Goal: Find specific page/section: Find specific page/section

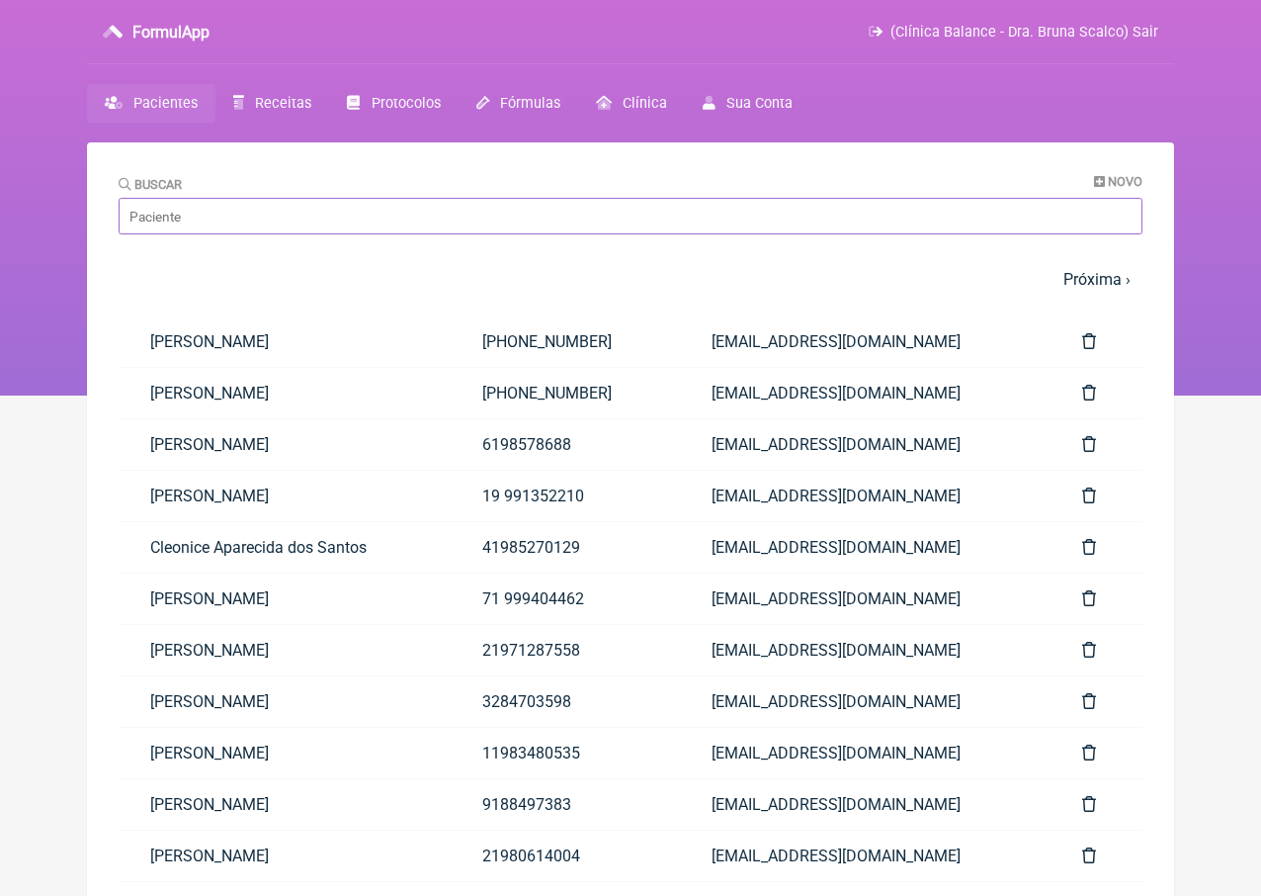
click at [638, 223] on input "Buscar" at bounding box center [631, 216] width 1024 height 37
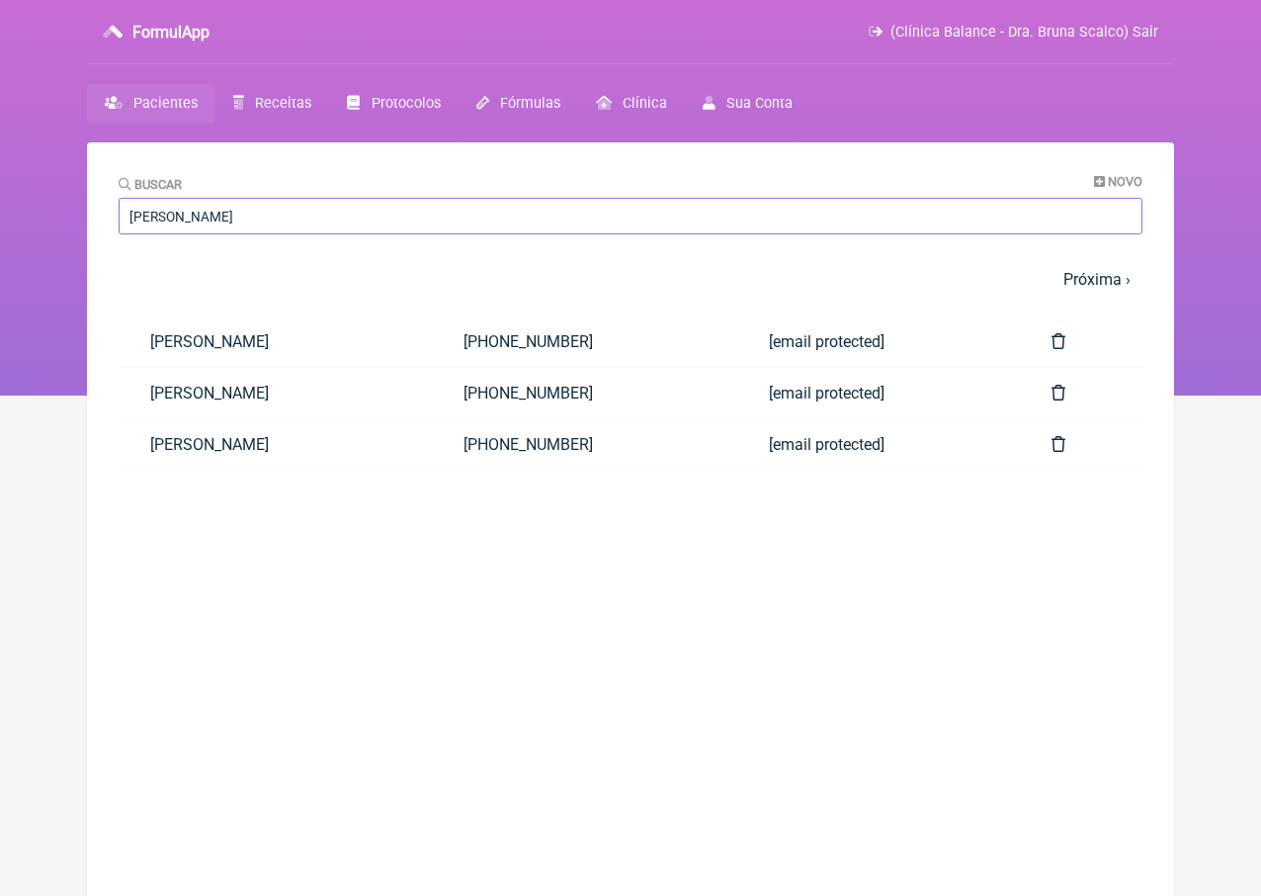
type input "[PERSON_NAME]"
drag, startPoint x: 202, startPoint y: 249, endPoint x: 322, endPoint y: 350, distance: 157.2
click at [322, 350] on link "[PERSON_NAME]" at bounding box center [275, 341] width 313 height 50
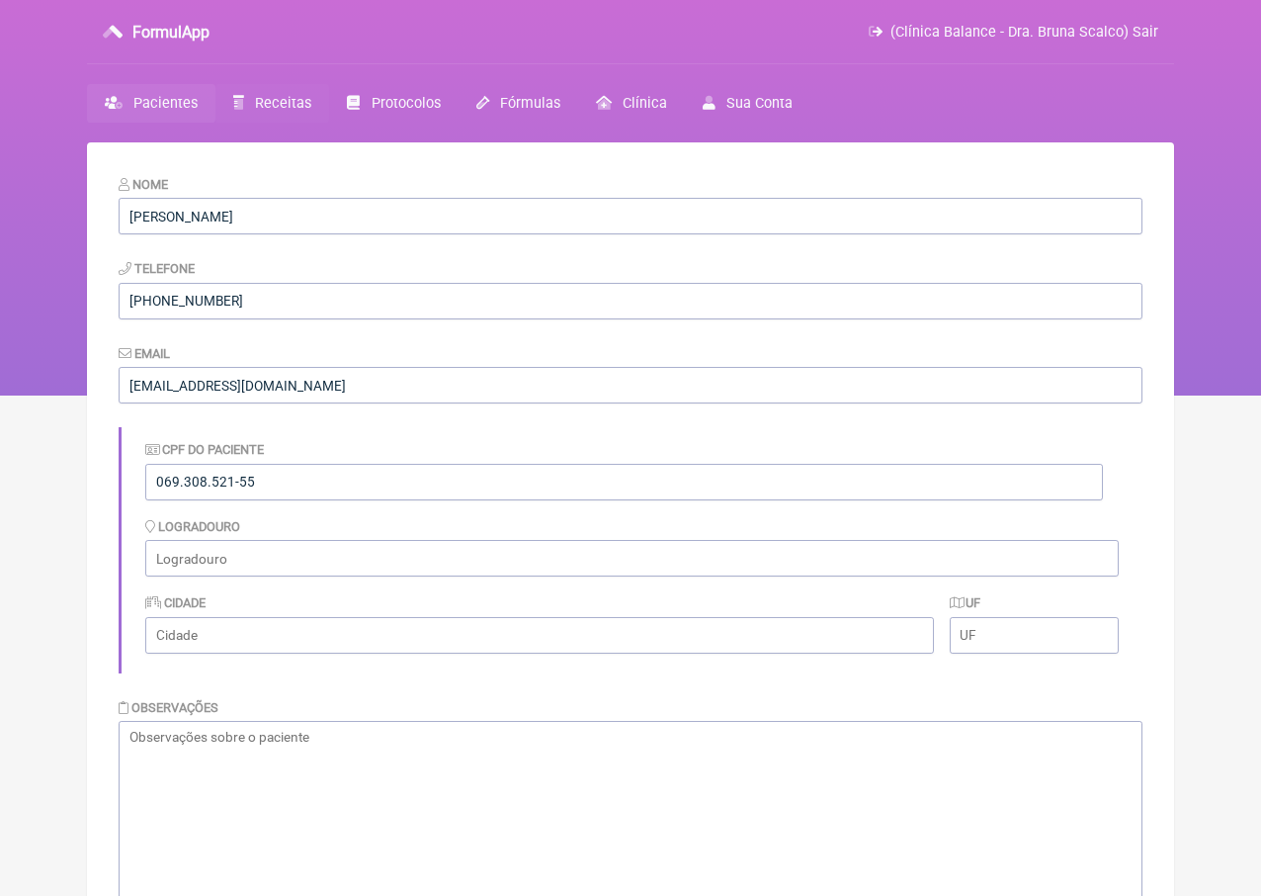
click at [289, 102] on span "Receitas" at bounding box center [283, 103] width 56 height 17
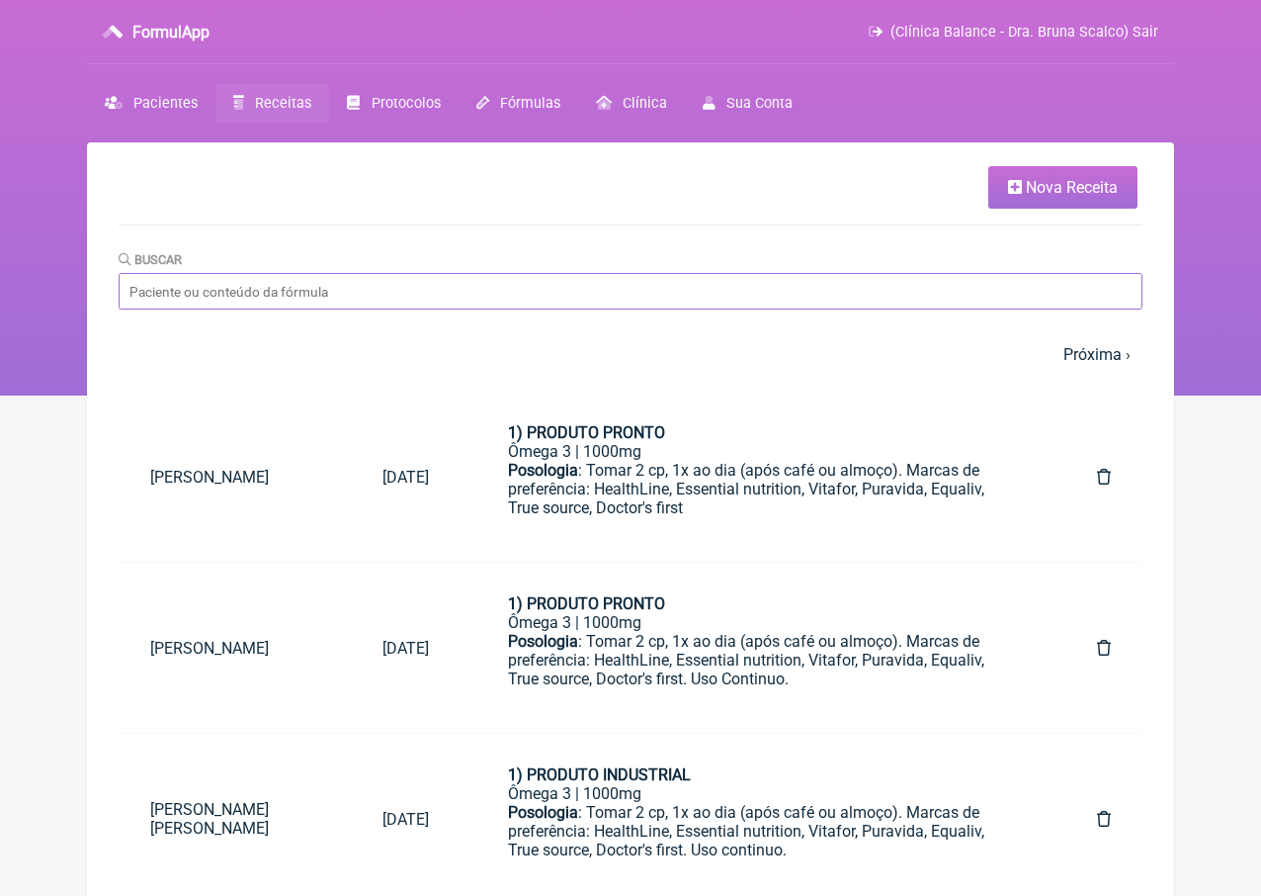
click at [565, 286] on input "Buscar" at bounding box center [631, 291] width 1024 height 37
type input "lu"
click at [168, 123] on nav "FormulApp (Clínica Balance - Dra. Bruna Scalco) Sair [GEOGRAPHIC_DATA] Receitas…" at bounding box center [630, 197] width 1261 height 395
click at [168, 114] on link "Pacientes" at bounding box center [151, 103] width 129 height 39
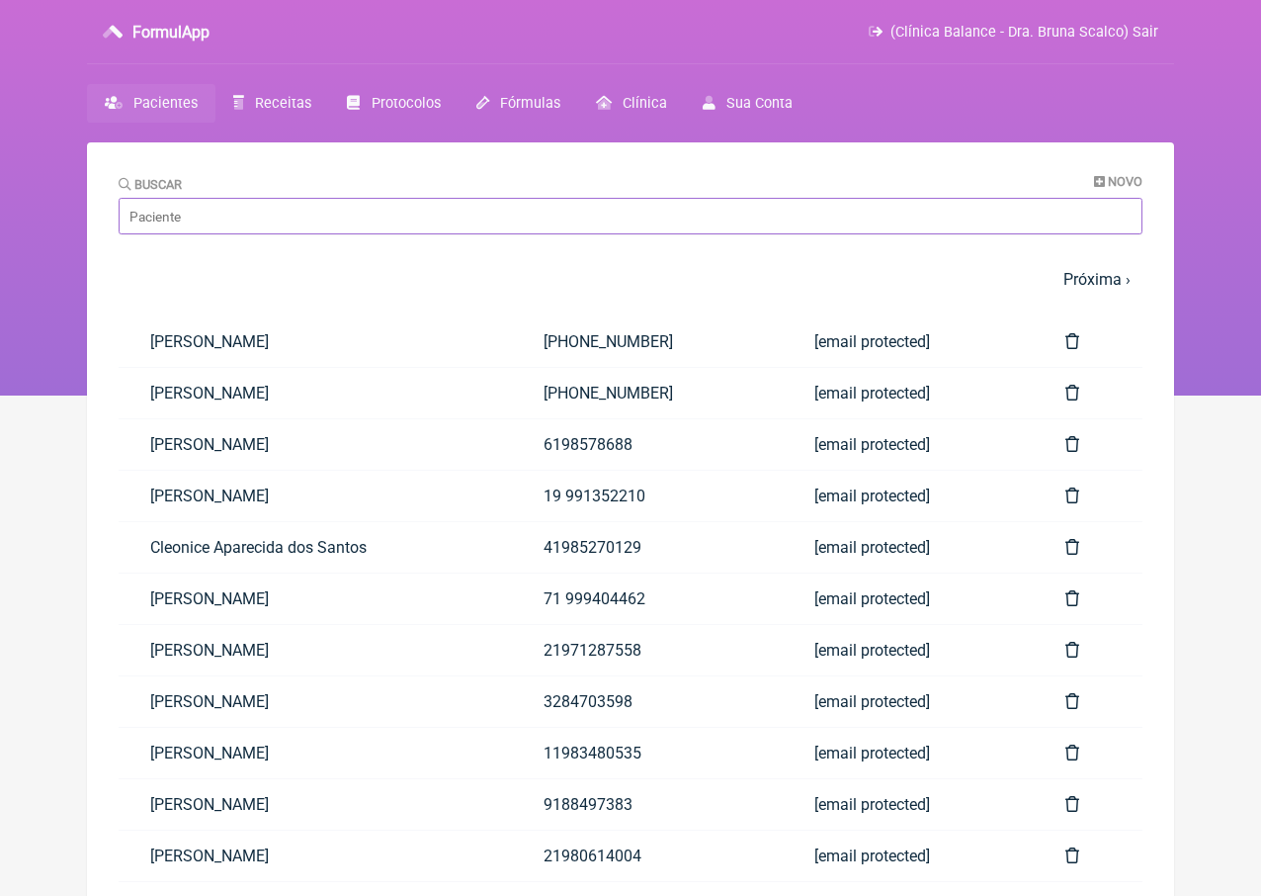
click at [210, 217] on input "Buscar" at bounding box center [631, 216] width 1024 height 37
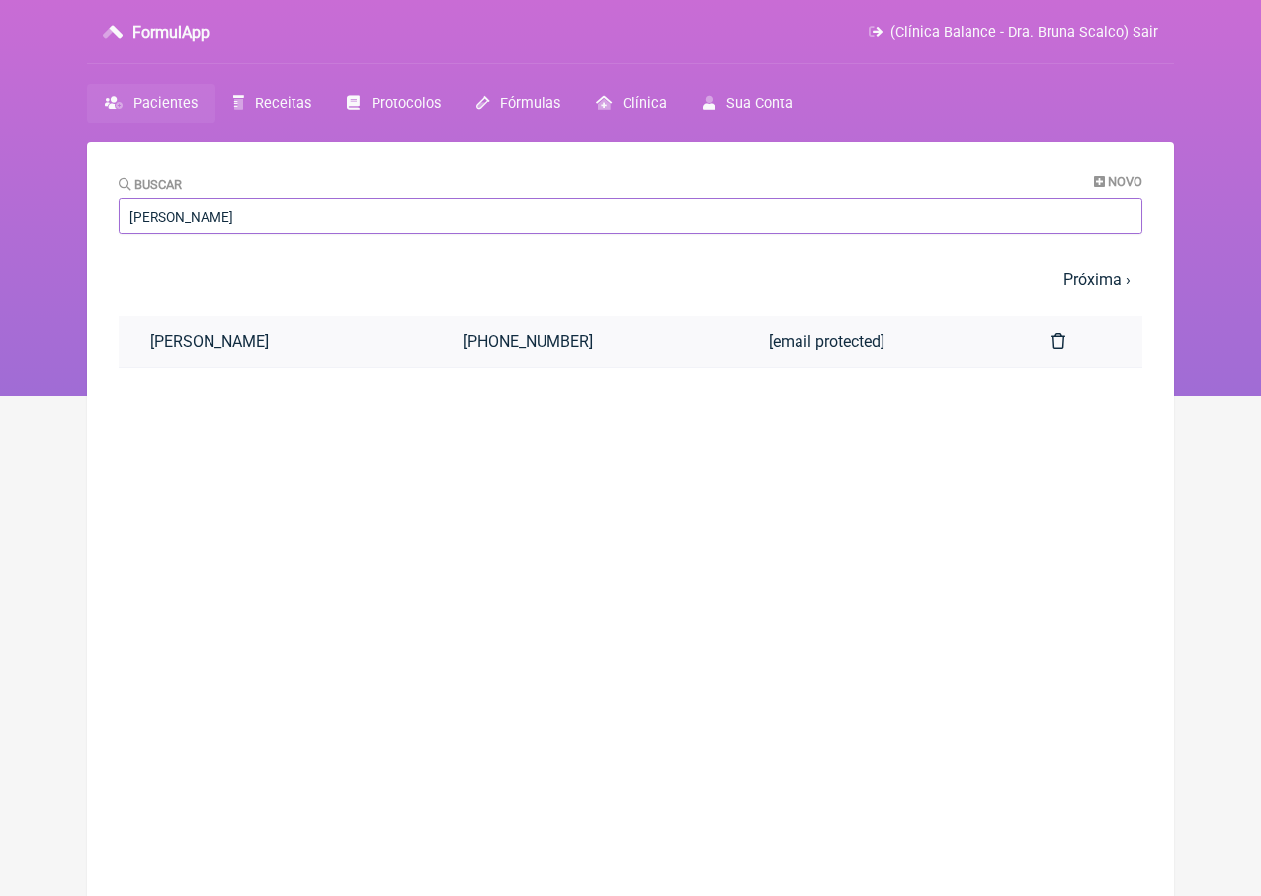
type input "[PERSON_NAME]"
click at [296, 334] on link "[PERSON_NAME]" at bounding box center [275, 341] width 313 height 50
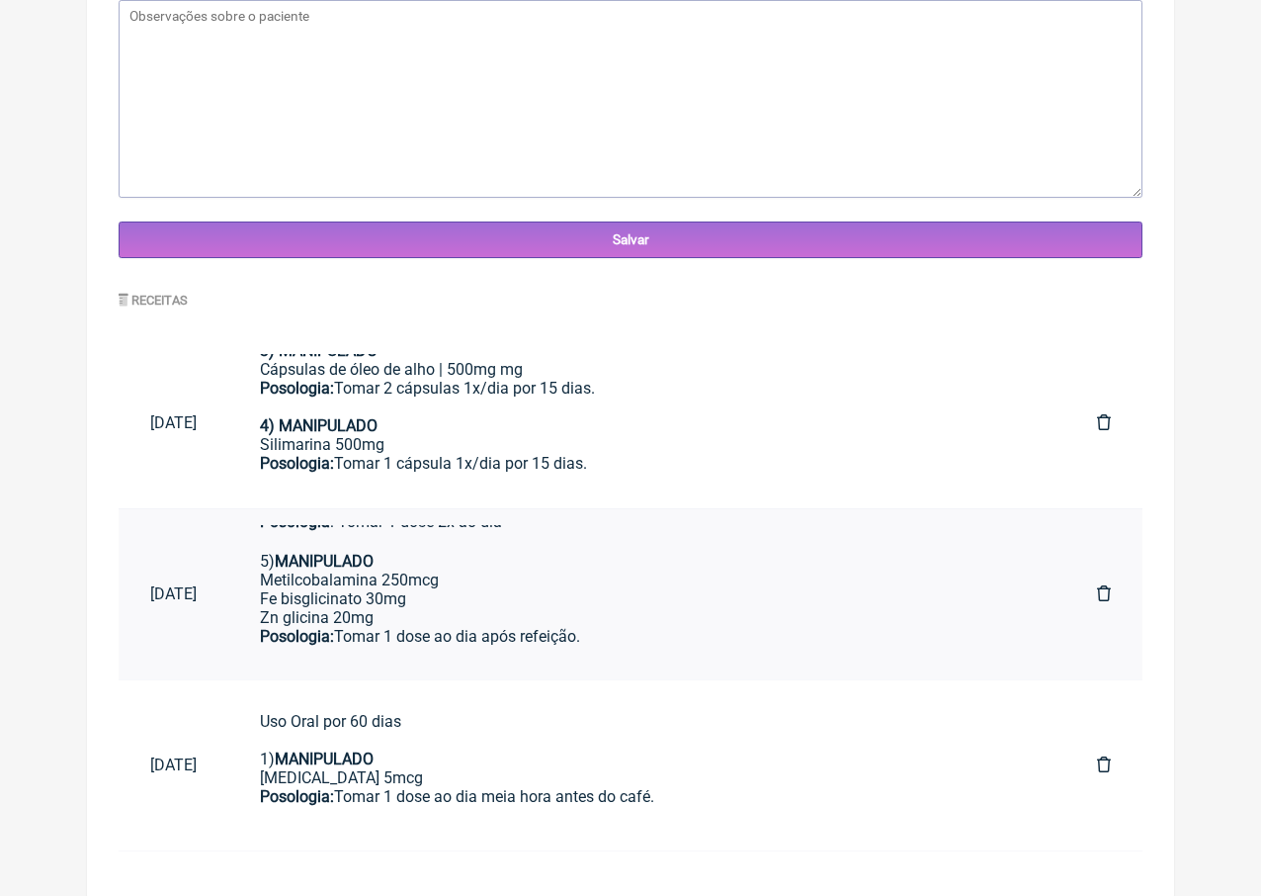
scroll to position [499, 0]
